Goal: Book appointment/travel/reservation

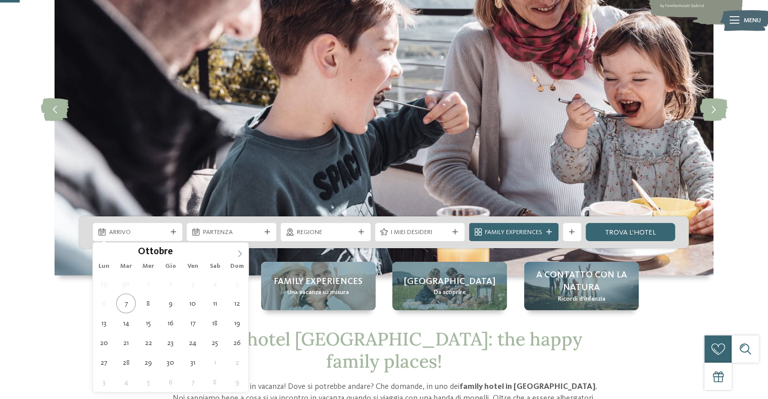
click at [237, 255] on icon at bounding box center [239, 253] width 7 height 7
type div "[DATE]"
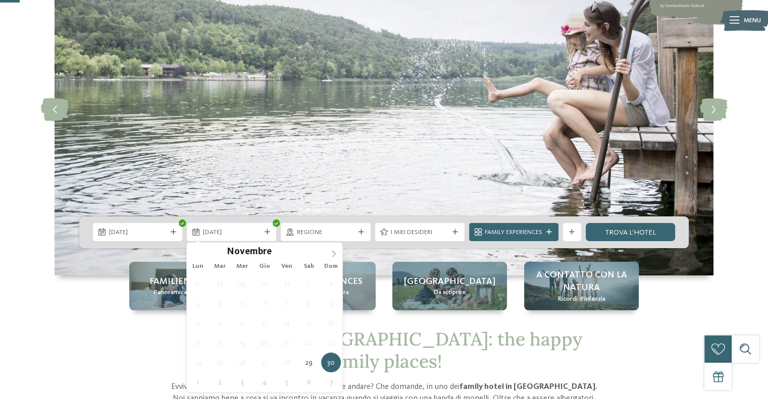
click at [331, 254] on icon at bounding box center [333, 253] width 7 height 7
type div "[DATE]"
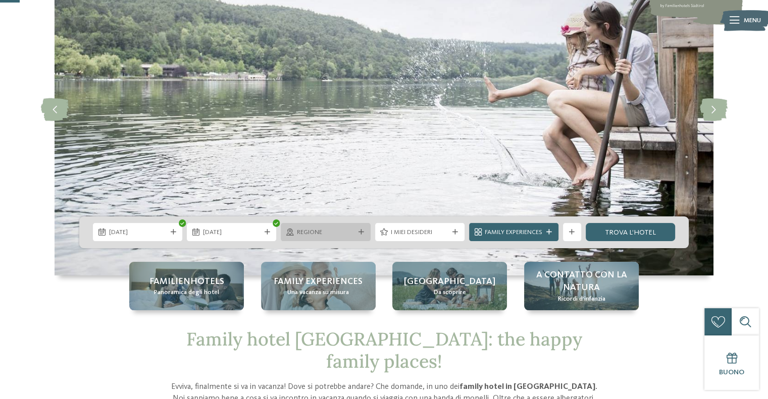
click at [317, 238] on div "Regione" at bounding box center [325, 232] width 89 height 18
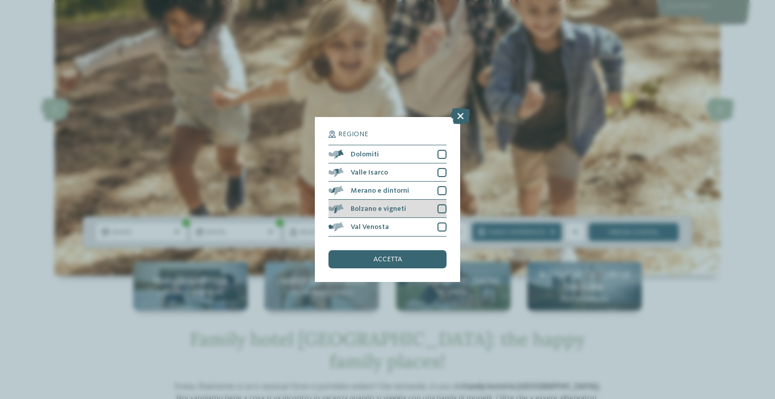
click at [396, 205] on span "Bolzano e vigneti" at bounding box center [379, 208] width 56 height 7
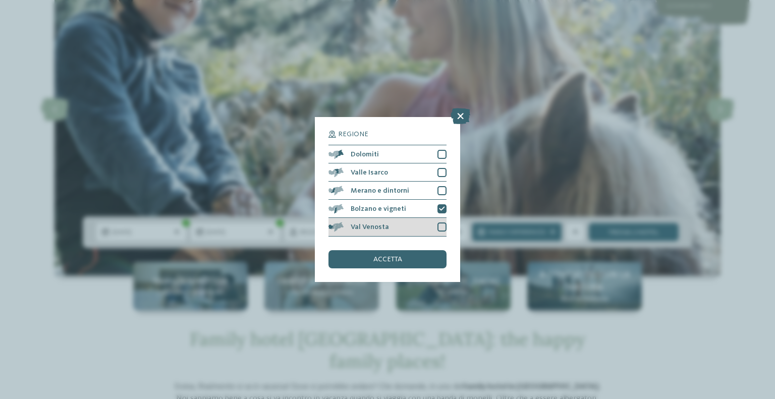
click at [399, 227] on div "Val Venosta" at bounding box center [388, 227] width 118 height 18
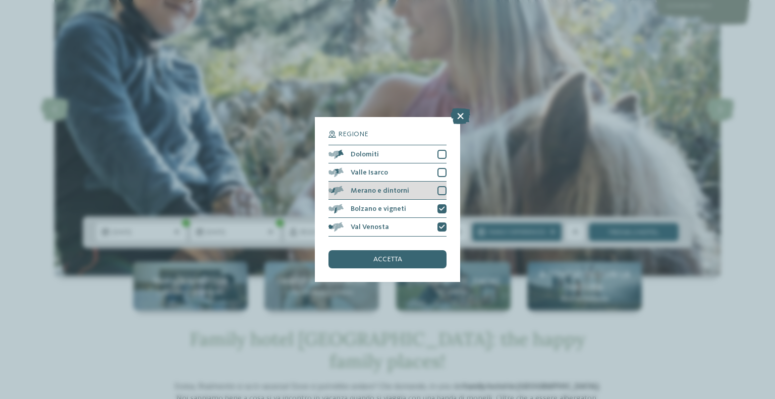
click at [400, 192] on span "Merano e dintorni" at bounding box center [380, 190] width 59 height 7
click at [399, 257] on span "accetta" at bounding box center [388, 259] width 29 height 7
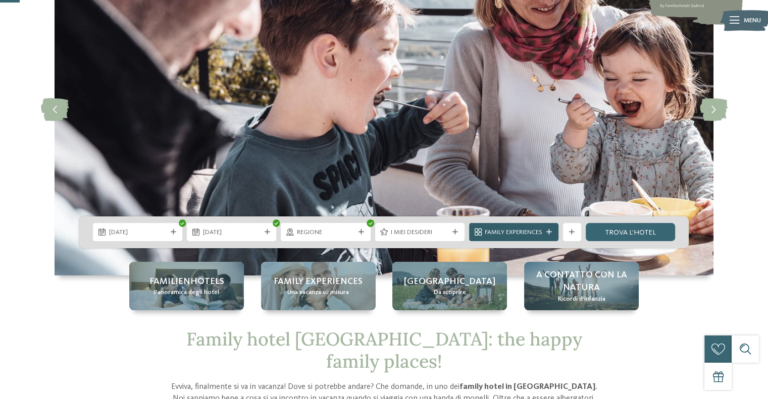
click at [507, 232] on span "Family Experiences" at bounding box center [514, 232] width 58 height 9
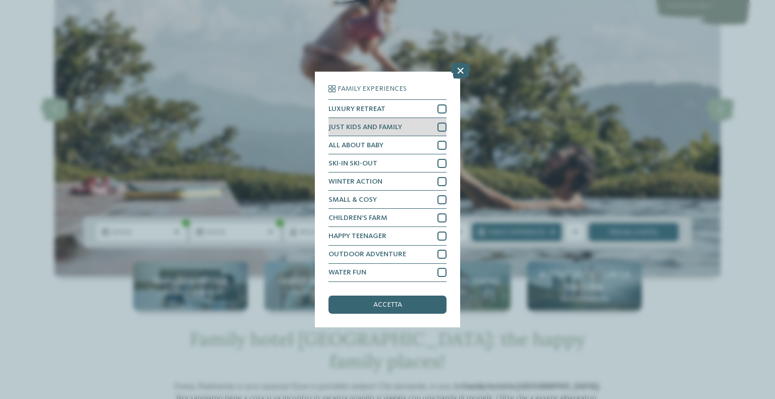
click at [443, 131] on div at bounding box center [442, 127] width 9 height 9
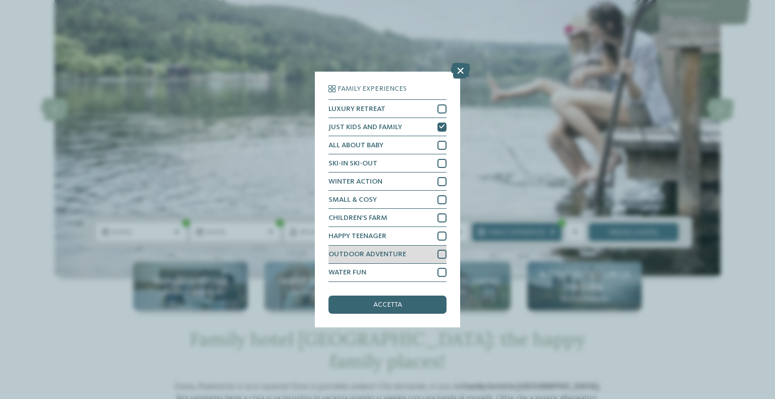
click at [440, 256] on div at bounding box center [442, 254] width 9 height 9
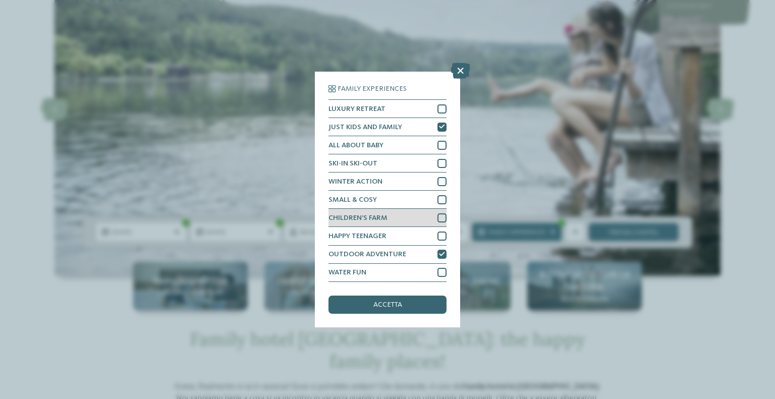
click at [442, 220] on div at bounding box center [442, 218] width 9 height 9
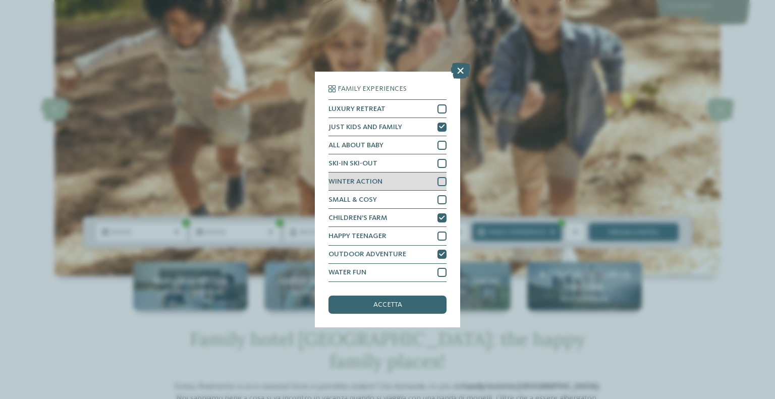
click at [442, 183] on div at bounding box center [442, 181] width 9 height 9
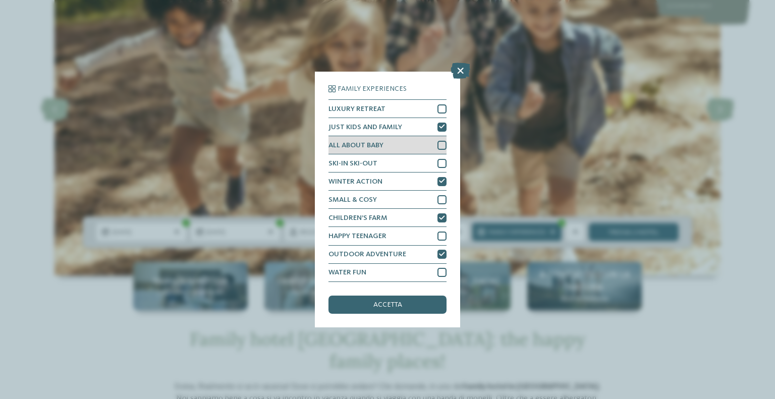
click at [441, 143] on div at bounding box center [442, 145] width 9 height 9
click at [408, 302] on div "accetta" at bounding box center [388, 305] width 118 height 18
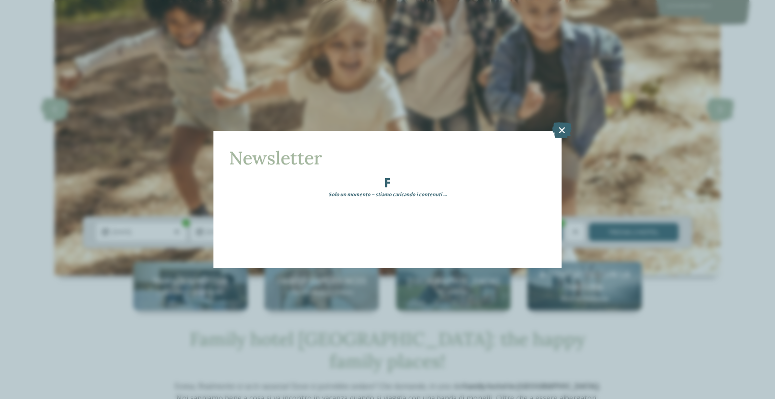
click at [621, 230] on div "Newsletter Solo un momento – stiamo caricando i contenuti …" at bounding box center [387, 199] width 775 height 399
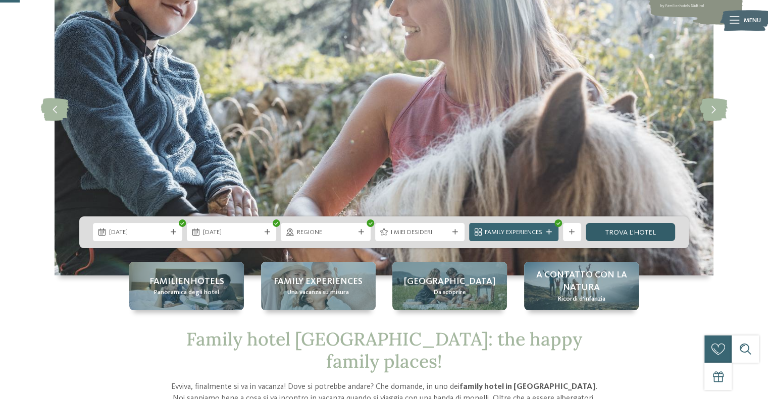
click at [621, 230] on link "trova l’hotel" at bounding box center [629, 232] width 89 height 18
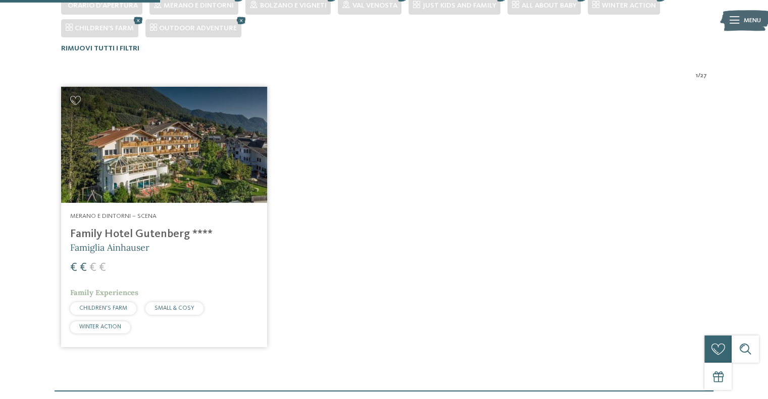
scroll to position [164, 0]
